Goal: Transaction & Acquisition: Purchase product/service

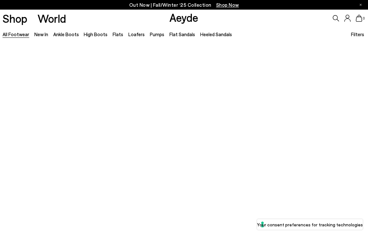
scroll to position [102, 0]
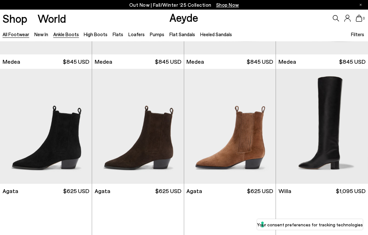
click at [64, 34] on link "Ankle Boots" at bounding box center [66, 34] width 26 height 6
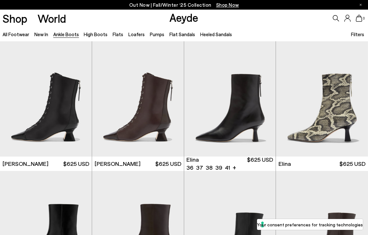
scroll to position [269, 0]
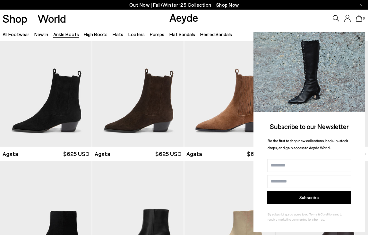
click at [359, 38] on icon at bounding box center [358, 37] width 3 height 3
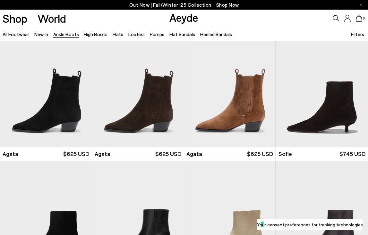
scroll to position [315, 0]
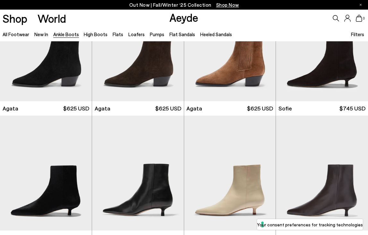
click at [154, 116] on img at bounding box center [138, 173] width 92 height 115
